Goal: Task Accomplishment & Management: Use online tool/utility

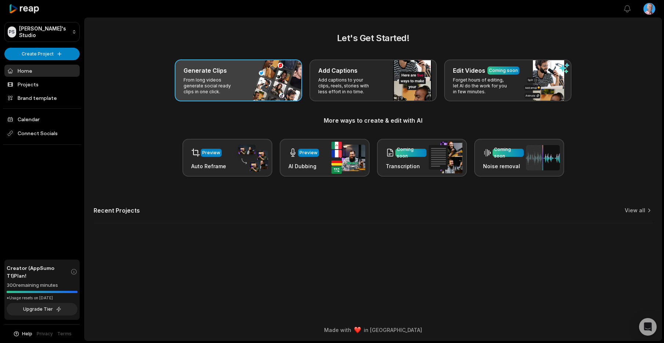
click at [264, 84] on div "Generate Clips From long videos generate social ready clips in one click." at bounding box center [238, 80] width 127 height 42
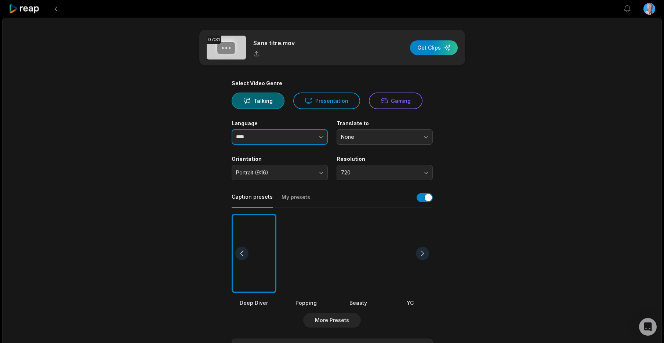
click at [267, 137] on input "****" at bounding box center [280, 136] width 96 height 15
drag, startPoint x: 228, startPoint y: 134, endPoint x: 217, endPoint y: 133, distance: 11.4
click at [217, 133] on main "07:31 Sans titre.mov Get Clips Select Video Genre Talking Presentation Gaming L…" at bounding box center [332, 253] width 355 height 447
type input "******"
click at [352, 317] on button "More Presets" at bounding box center [332, 320] width 58 height 15
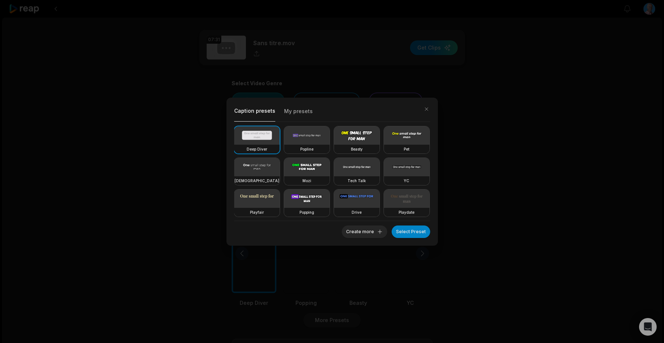
click at [308, 165] on video at bounding box center [307, 167] width 46 height 18
click at [419, 231] on button "Select Preset" at bounding box center [411, 231] width 39 height 12
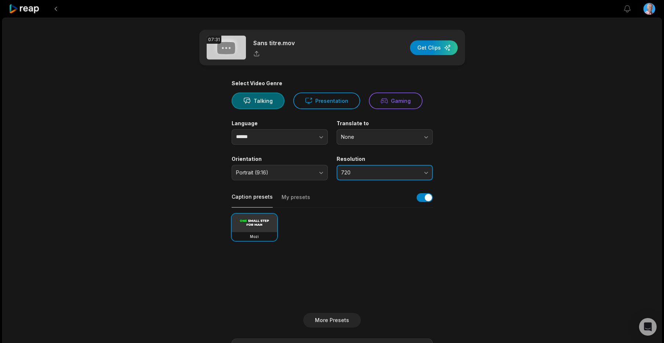
click at [370, 173] on span "720" at bounding box center [379, 172] width 77 height 7
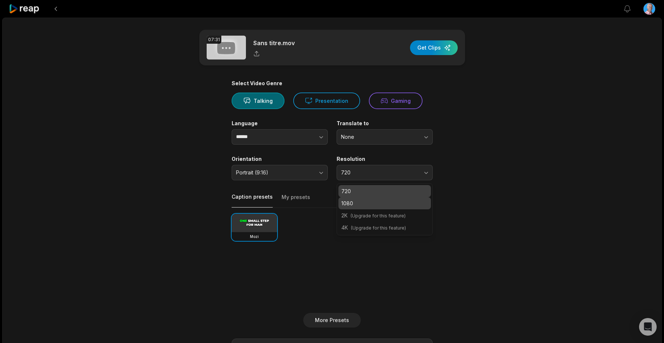
click at [362, 205] on p "1080" at bounding box center [384, 203] width 87 height 8
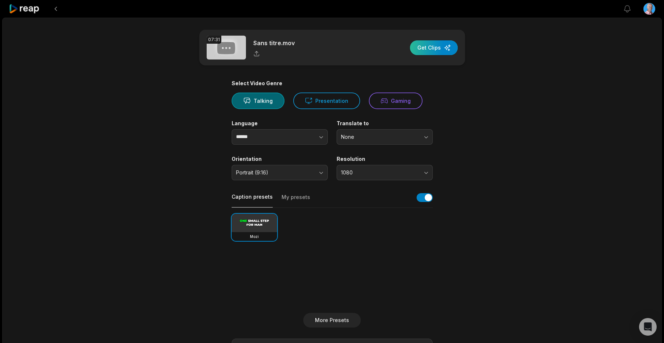
click at [431, 50] on div "button" at bounding box center [434, 47] width 48 height 15
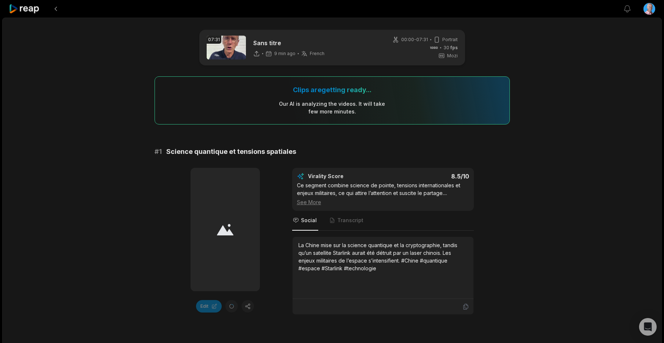
click at [22, 10] on icon at bounding box center [24, 9] width 31 height 10
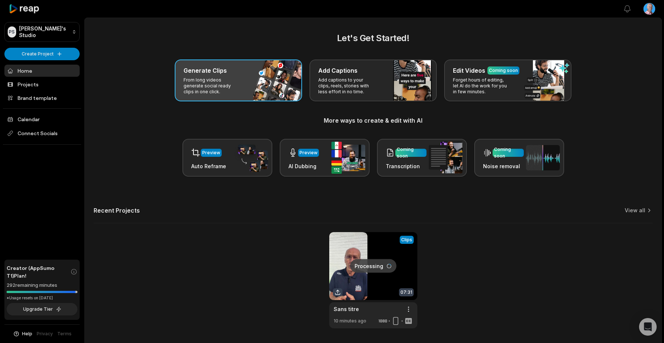
click at [218, 77] on p "From long videos generate social ready clips in one click." at bounding box center [212, 86] width 57 height 18
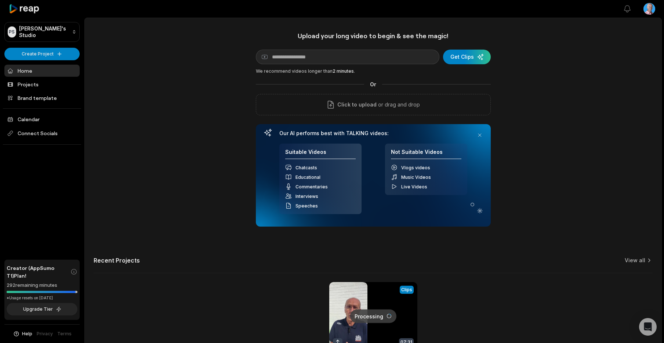
click at [27, 9] on icon at bounding box center [24, 9] width 31 height 10
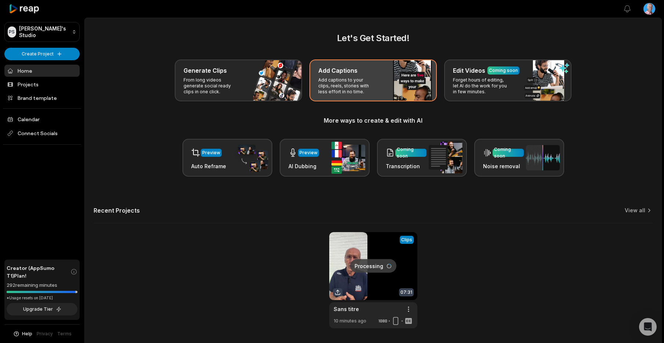
click at [350, 93] on p "Add captions to your clips, reels, stories with less effort in no time." at bounding box center [346, 86] width 57 height 18
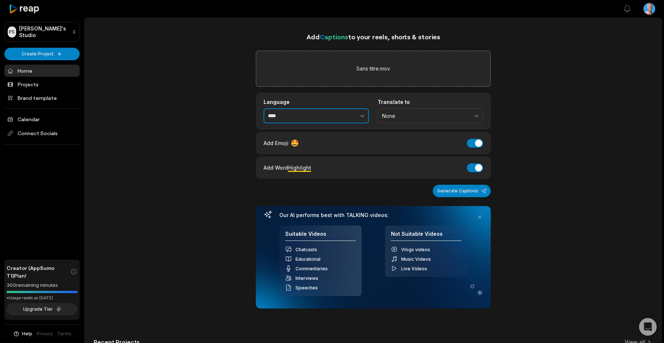
drag, startPoint x: 297, startPoint y: 119, endPoint x: 261, endPoint y: 116, distance: 35.3
click at [261, 116] on div "Language **** Translate to None" at bounding box center [373, 111] width 235 height 37
type input "******"
click at [151, 138] on div "Add Captions to your reels, shorts & stories Sans titre.mov Language ****** Tra…" at bounding box center [373, 246] width 577 height 429
click at [473, 191] on button "Generate Captions" at bounding box center [462, 191] width 58 height 12
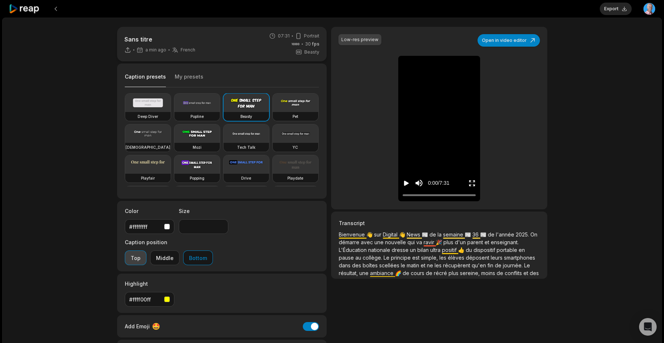
click at [147, 250] on button "Top" at bounding box center [136, 257] width 22 height 15
click at [408, 183] on icon "Play video" at bounding box center [406, 183] width 5 height 5
click at [213, 250] on button "Bottom" at bounding box center [198, 257] width 30 height 15
click at [622, 7] on button "Export" at bounding box center [616, 9] width 32 height 12
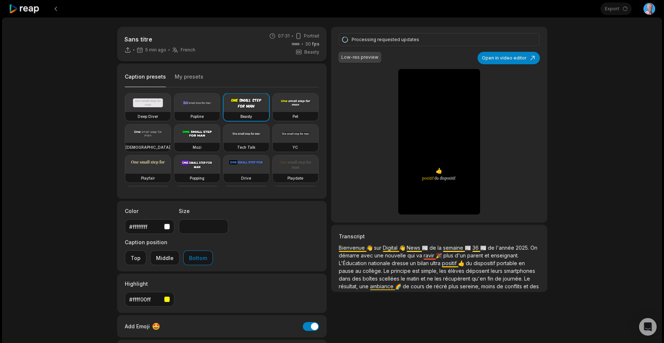
click at [25, 9] on icon at bounding box center [24, 9] width 31 height 10
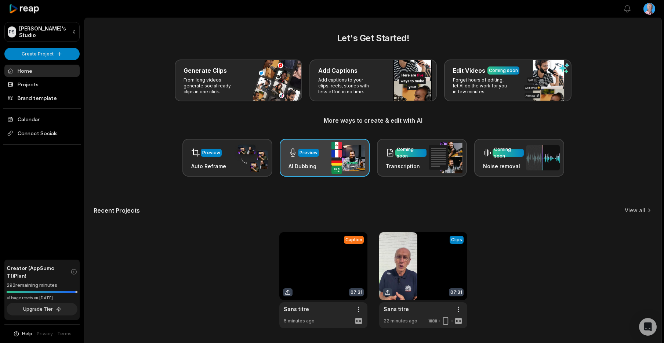
click at [314, 160] on div "Preview" at bounding box center [304, 152] width 30 height 15
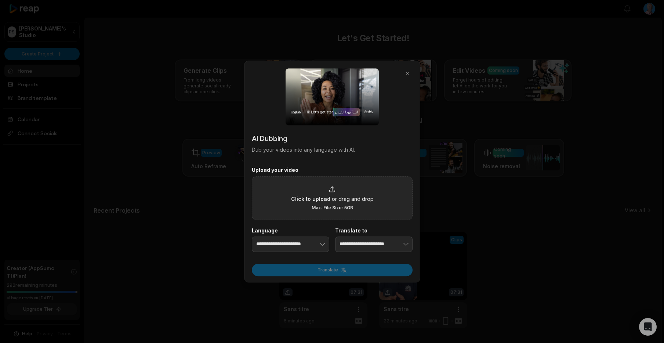
click at [336, 203] on div "Click to upload or drag and drop Max. File Size: 5GB" at bounding box center [332, 197] width 83 height 25
click at [0, 0] on input "Click to upload or drag and drop Max. File Size: 5GB" at bounding box center [0, 0] width 0 height 0
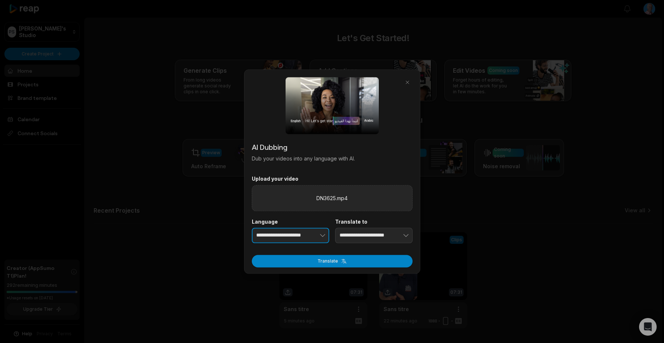
click at [298, 238] on button "button" at bounding box center [311, 235] width 36 height 15
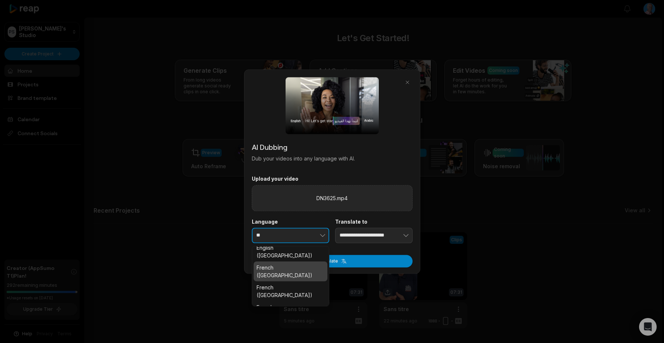
scroll to position [26, 0]
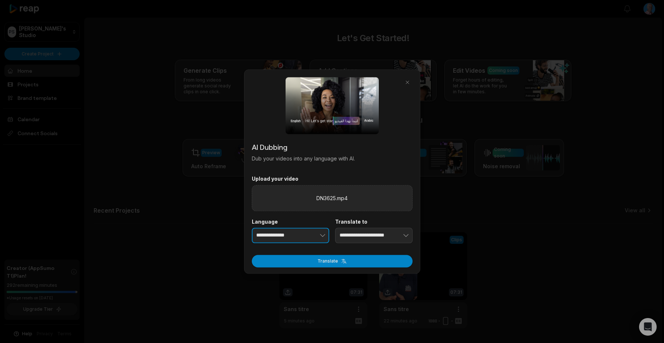
type input "**********"
click at [353, 236] on input "**********" at bounding box center [373, 235] width 77 height 15
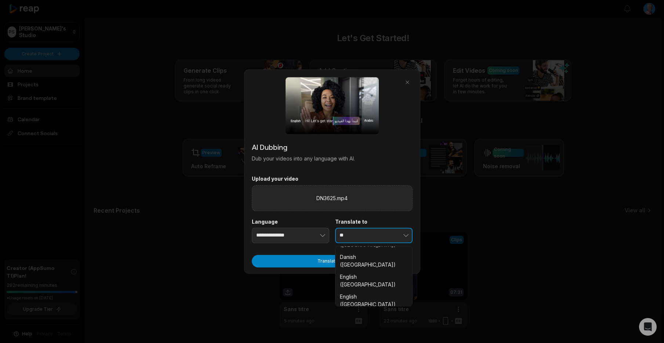
scroll to position [36, 0]
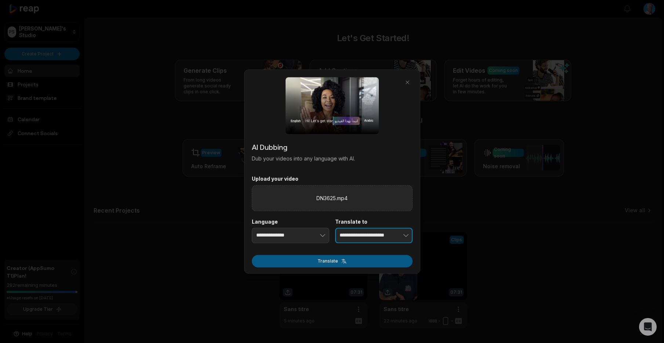
type input "**********"
click at [338, 260] on button "Translate" at bounding box center [332, 261] width 161 height 12
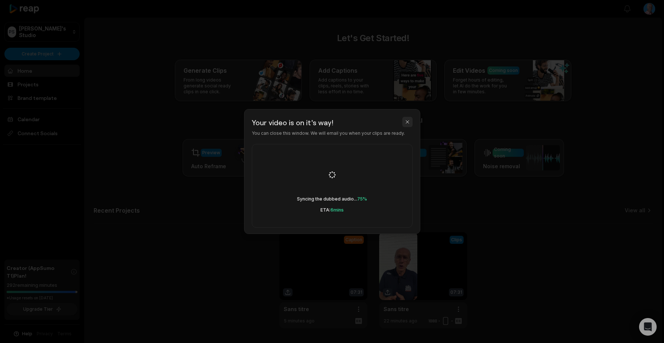
click at [408, 124] on button "button" at bounding box center [407, 122] width 10 height 10
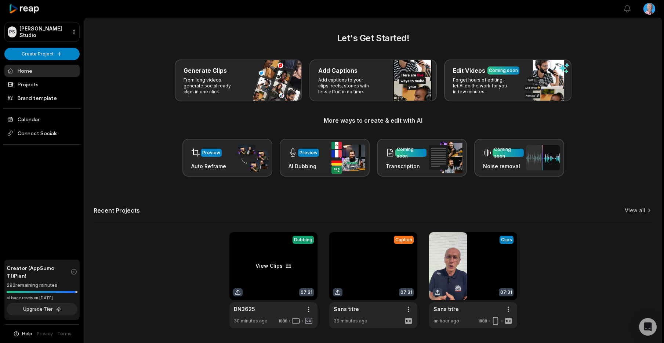
click at [270, 283] on link at bounding box center [274, 280] width 88 height 96
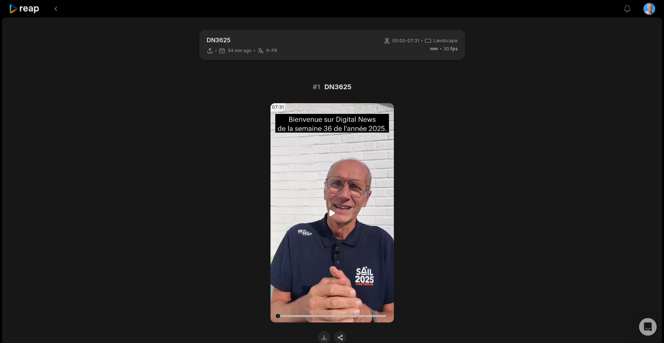
click at [333, 212] on icon at bounding box center [332, 213] width 6 height 6
click at [24, 9] on icon at bounding box center [24, 9] width 31 height 10
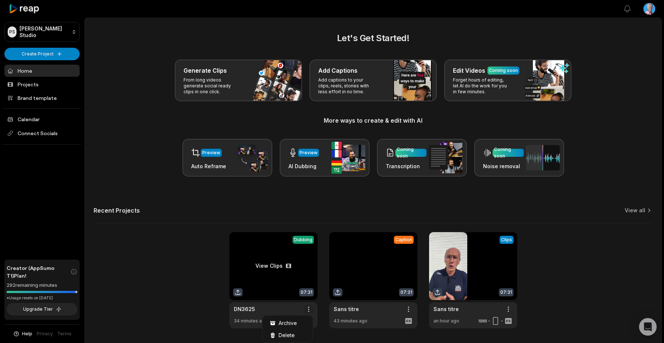
click at [310, 309] on html "PS Philippe's Studio Create Project Home Projects Brand template Calendar Conne…" at bounding box center [332, 171] width 664 height 343
click at [288, 337] on span "Delete" at bounding box center [287, 335] width 16 height 8
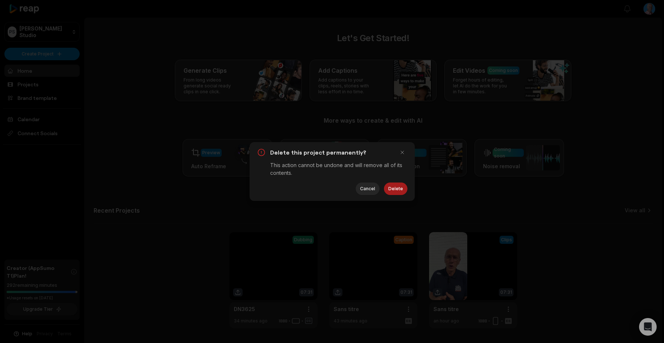
click at [401, 189] on button "Delete" at bounding box center [396, 188] width 24 height 12
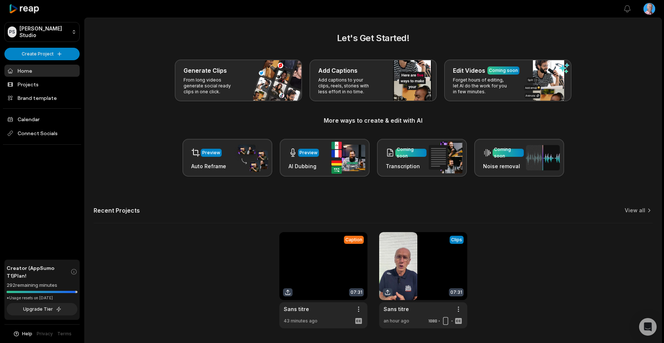
click at [336, 264] on link at bounding box center [323, 280] width 88 height 96
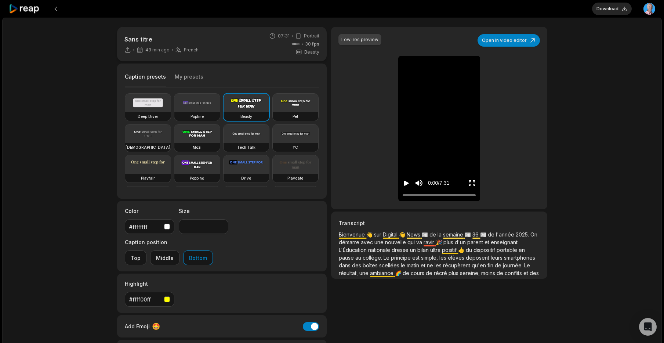
click at [408, 183] on icon "Play video" at bounding box center [406, 183] width 5 height 5
click at [28, 11] on icon at bounding box center [24, 9] width 31 height 10
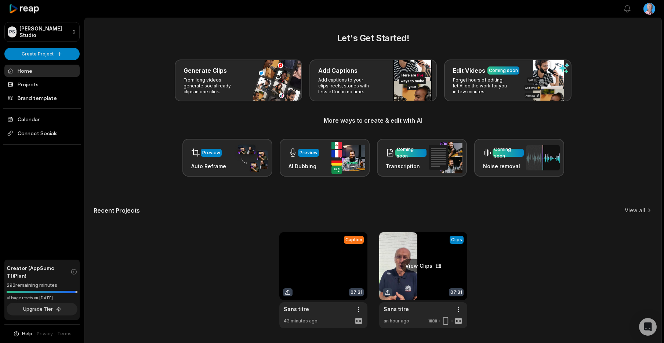
click at [421, 279] on link at bounding box center [423, 280] width 88 height 96
